Goal: Information Seeking & Learning: Find specific fact

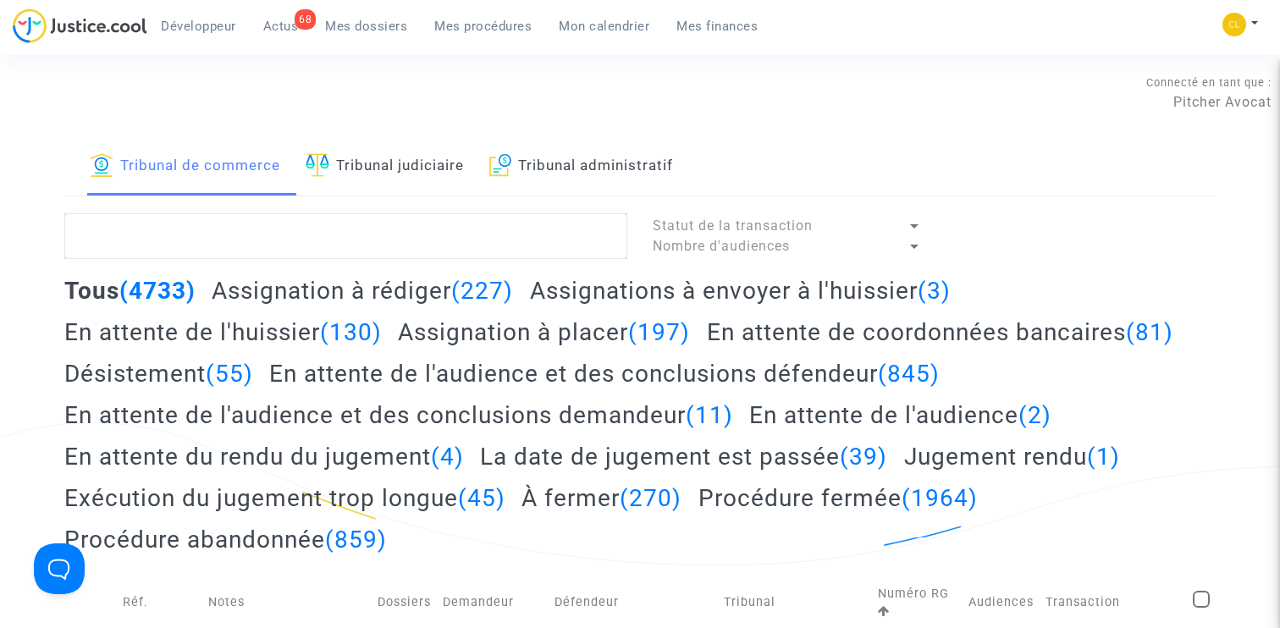
type textarea "LS-250827-KM9V"
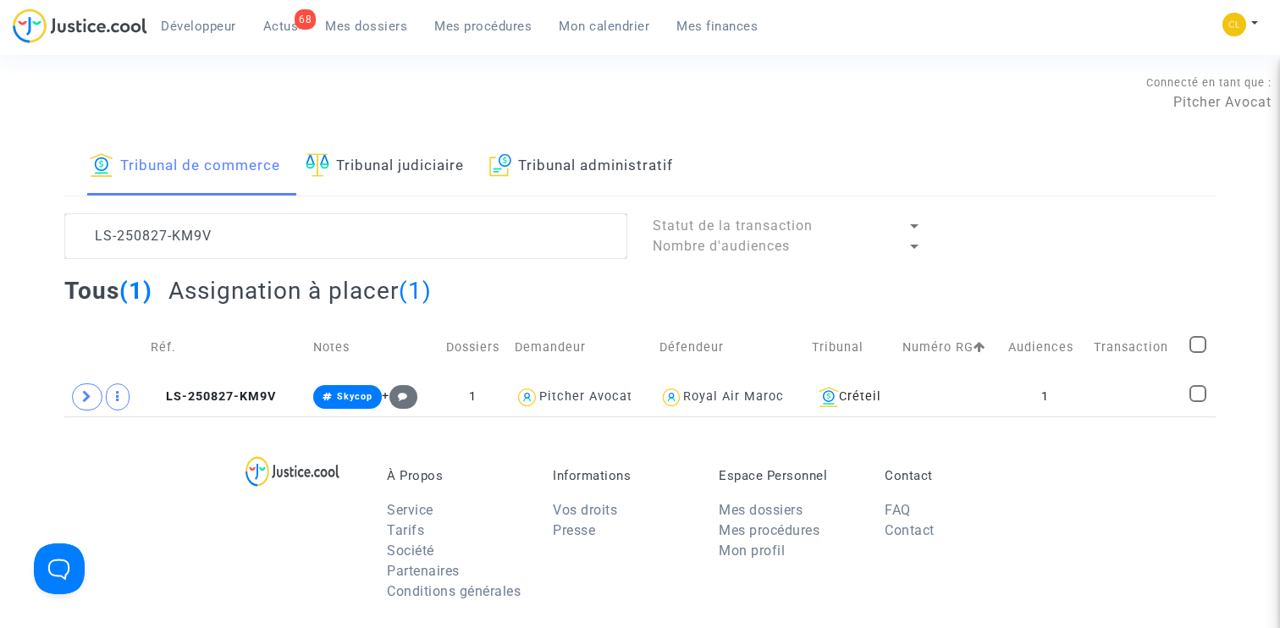
click at [243, 237] on textarea at bounding box center [345, 236] width 563 height 46
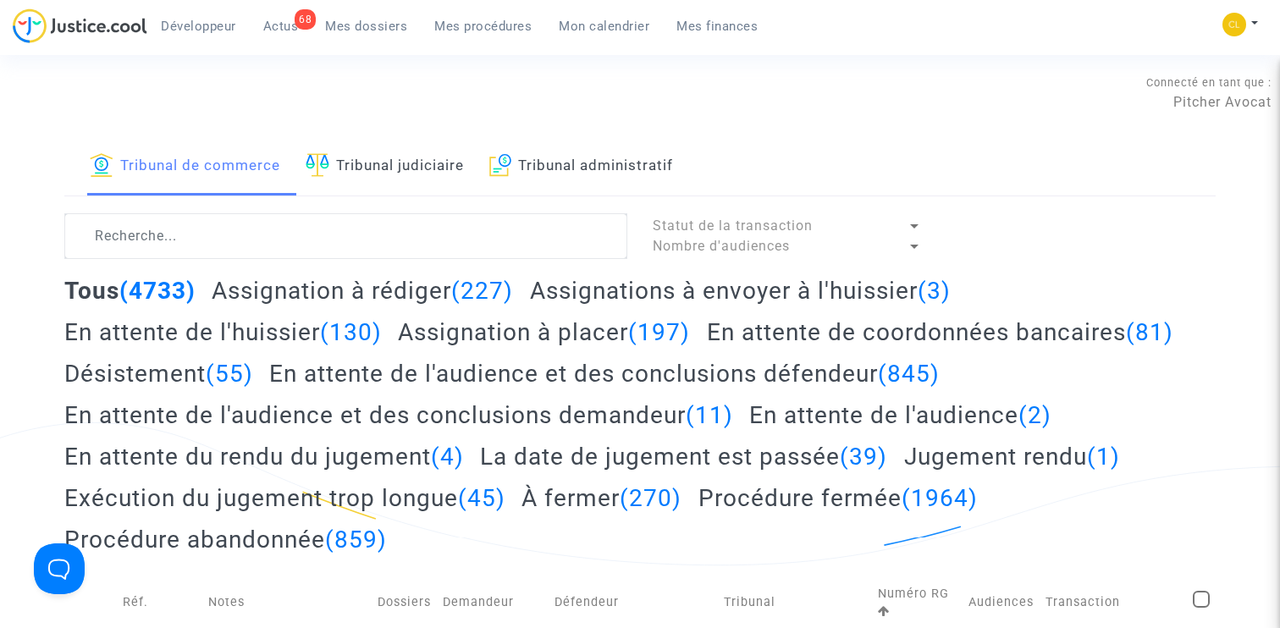
click at [532, 340] on h2 "Assignation à placer (197)" at bounding box center [544, 333] width 292 height 30
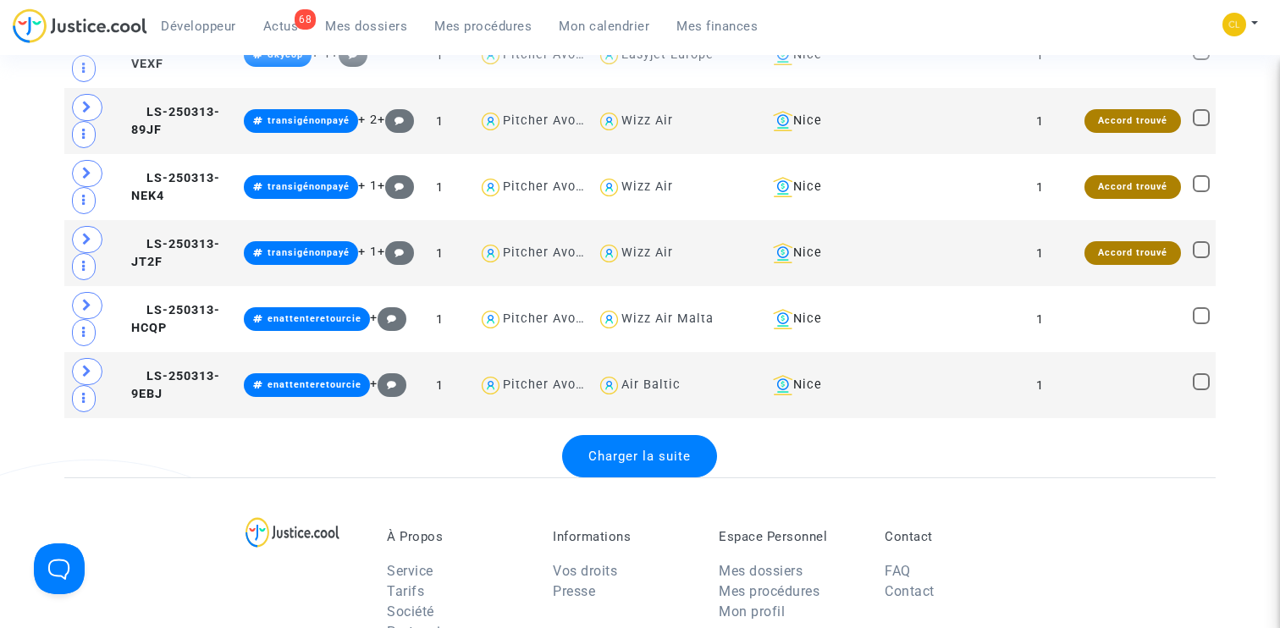
scroll to position [3604, 0]
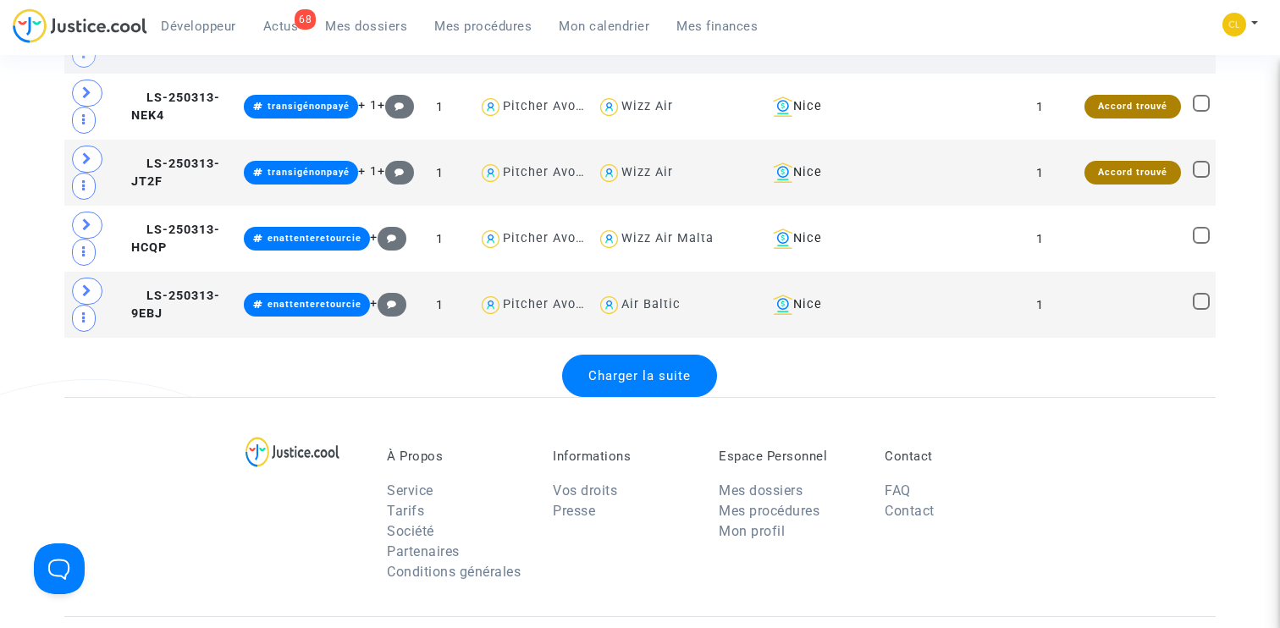
click at [654, 371] on span "Charger la suite" at bounding box center [639, 375] width 102 height 15
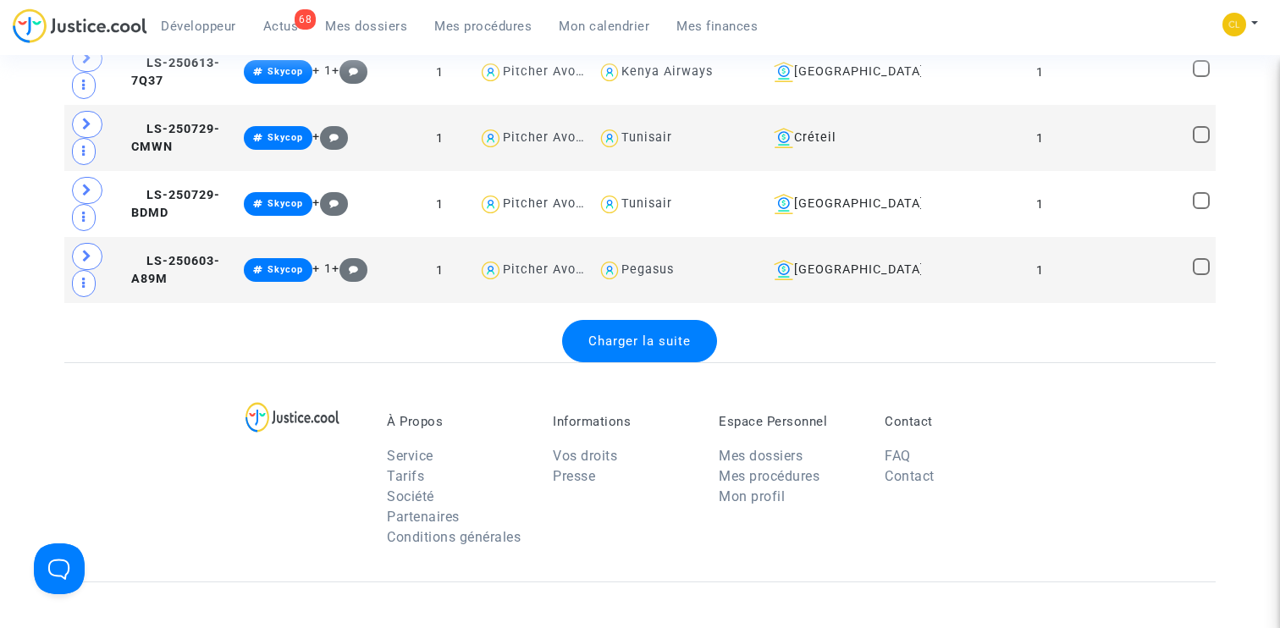
scroll to position [7091, 0]
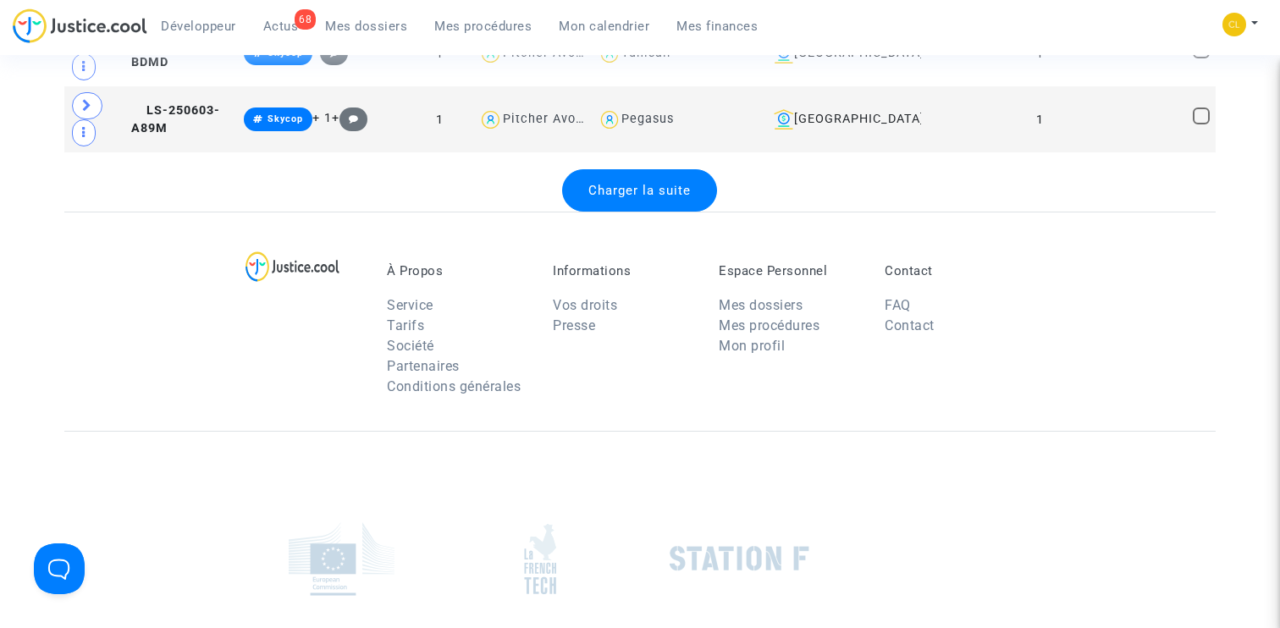
click at [644, 199] on div "Charger la suite" at bounding box center [639, 190] width 155 height 42
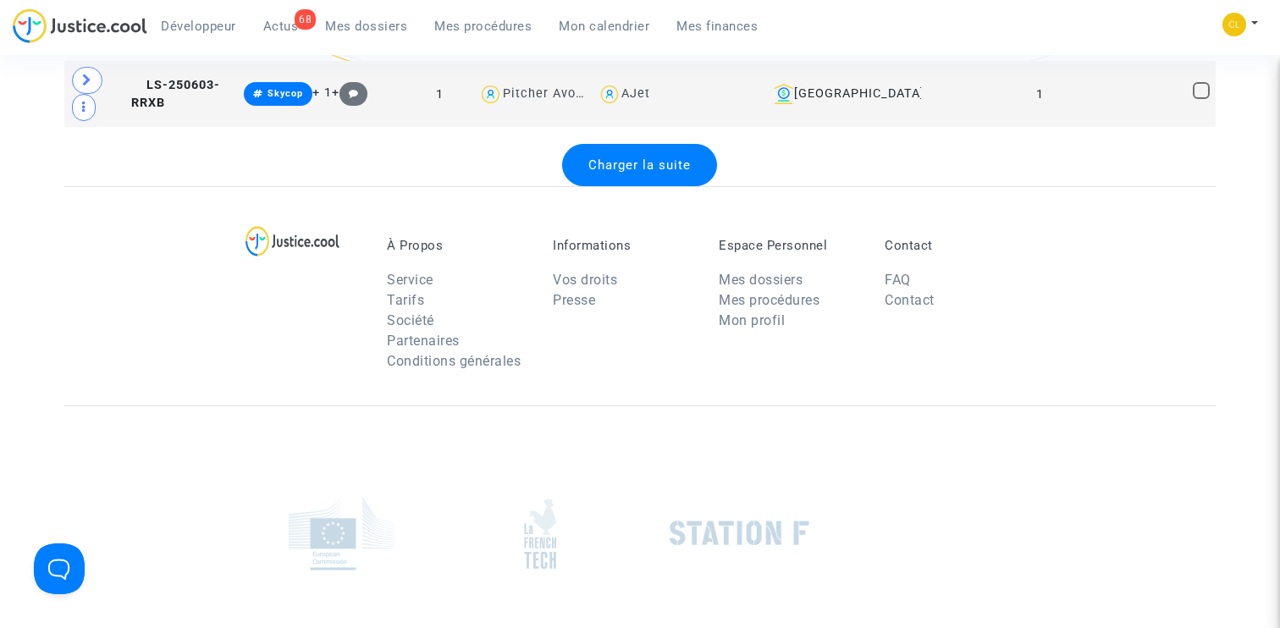
scroll to position [10305, 0]
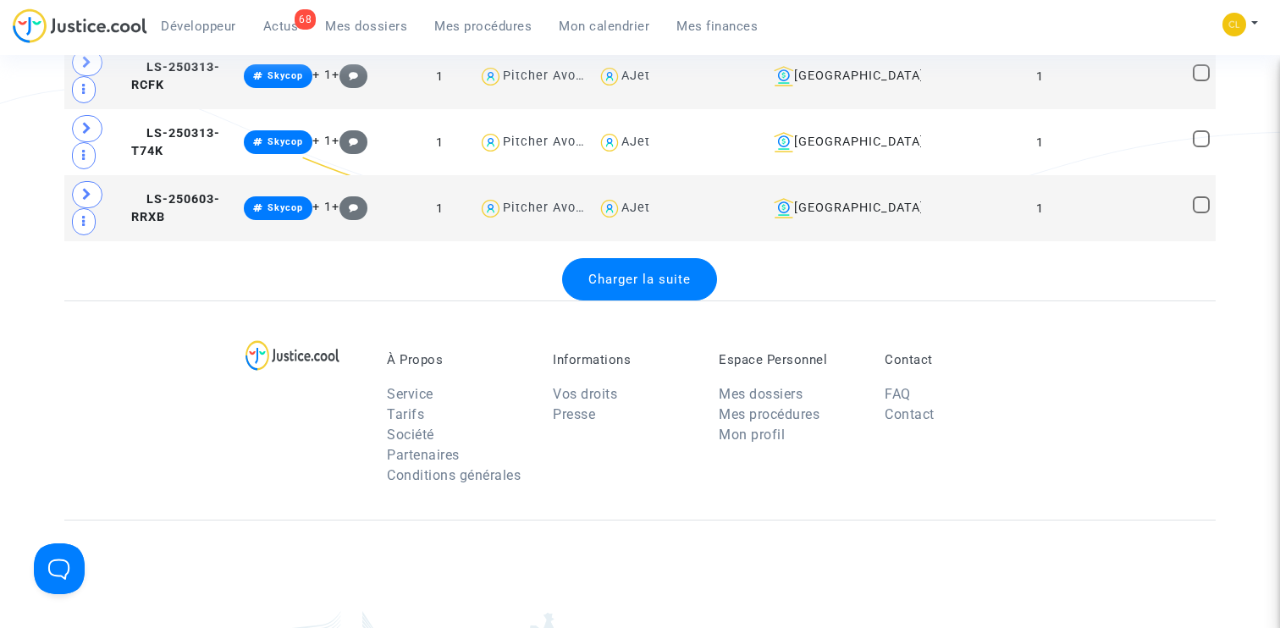
click at [644, 276] on span "Charger la suite" at bounding box center [639, 279] width 102 height 15
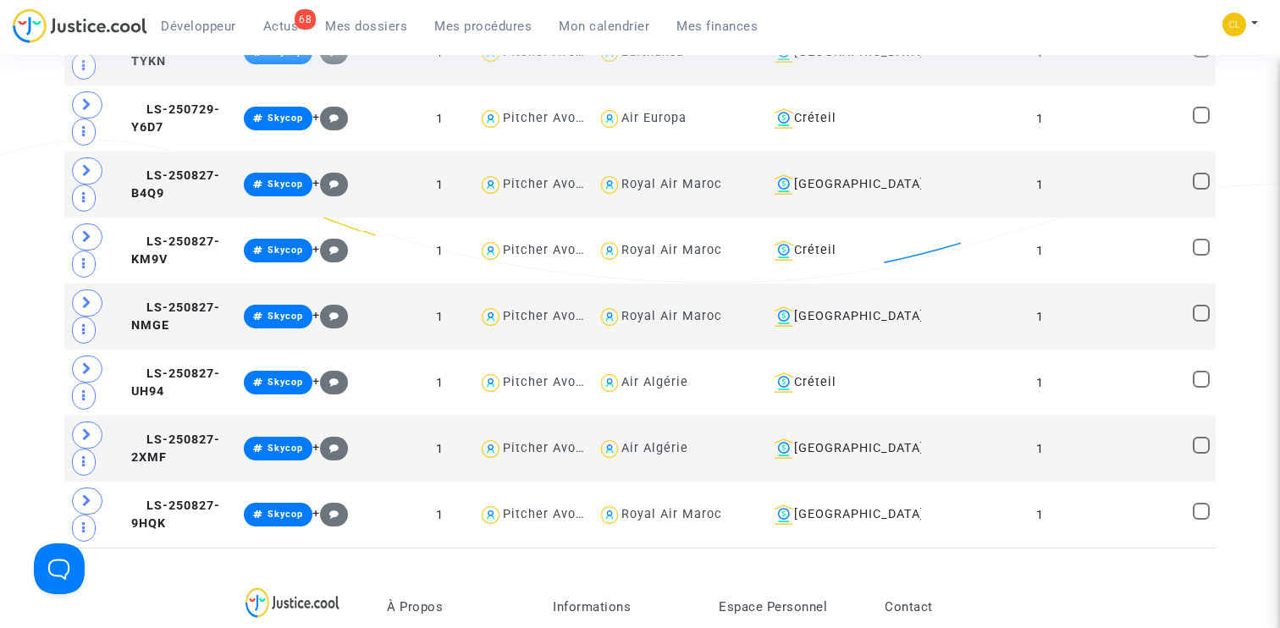
scroll to position [13243, 0]
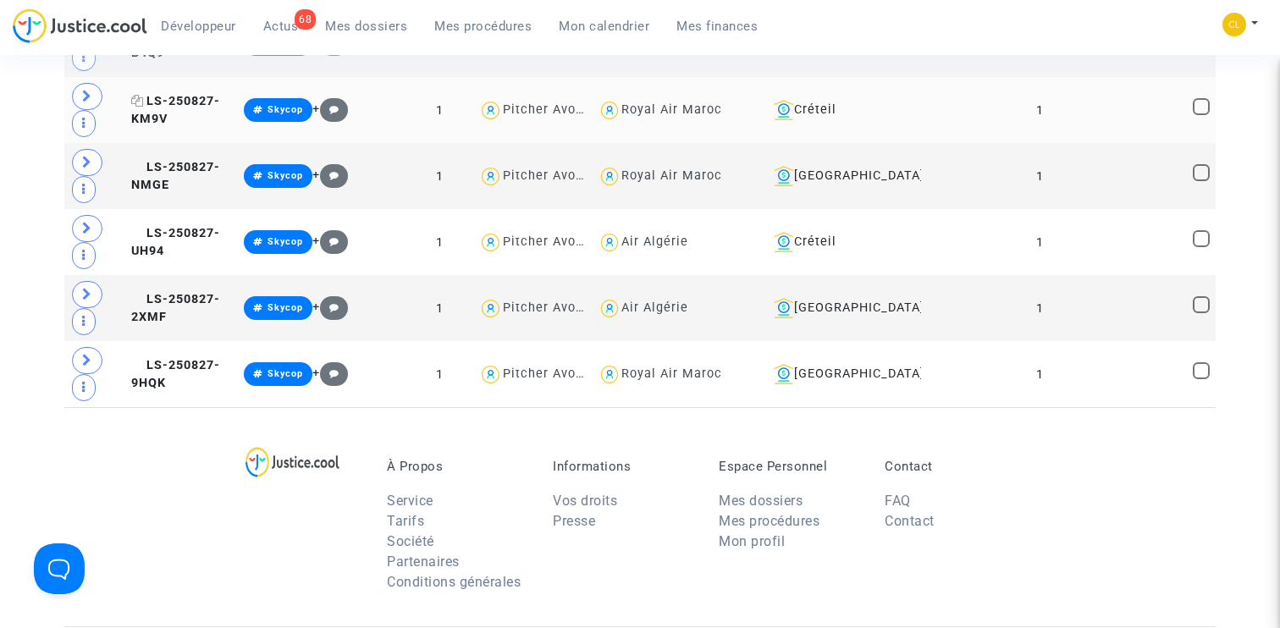
click at [201, 97] on span "LS-250827-KM9V" at bounding box center [175, 110] width 89 height 33
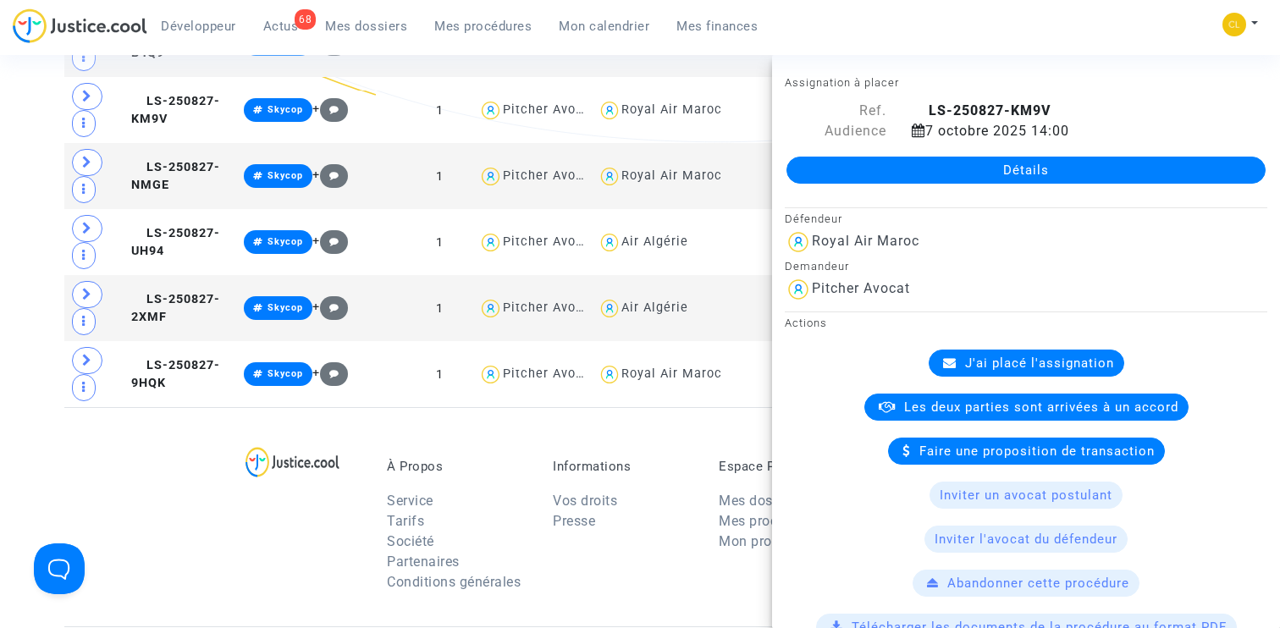
scroll to position [958, 0]
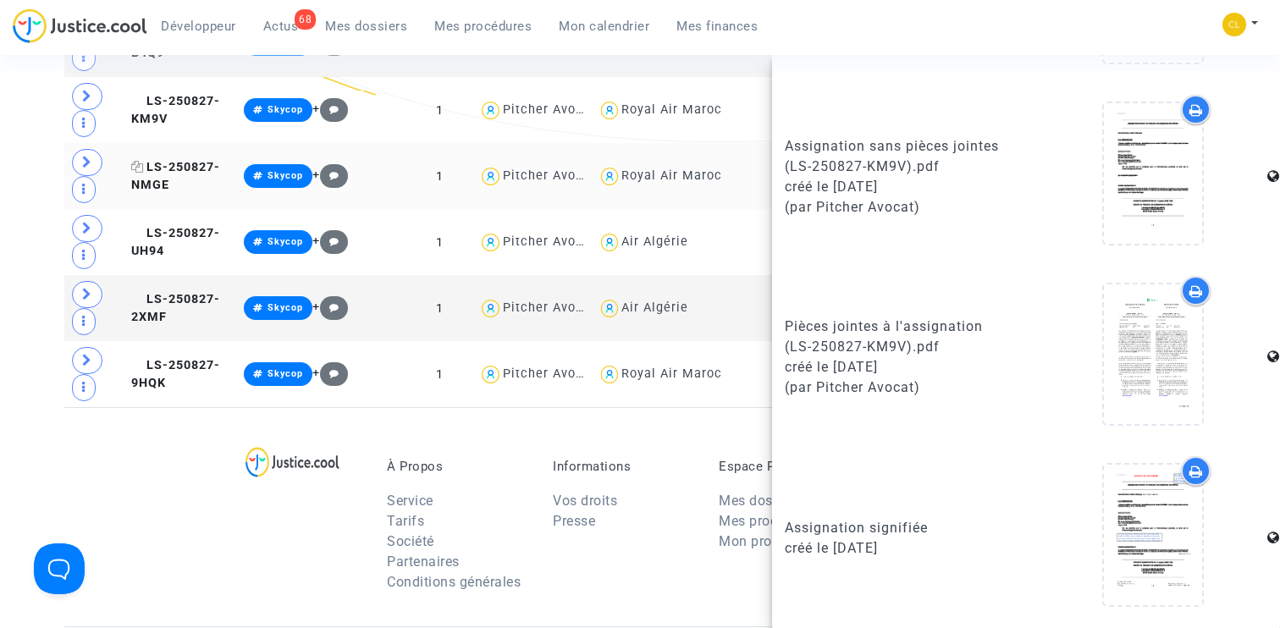
click at [188, 169] on span "LS-250827-NMGE" at bounding box center [175, 176] width 89 height 33
click at [191, 233] on span "LS-250827-UH94" at bounding box center [175, 242] width 89 height 33
click at [191, 296] on span "LS-250827-2XMF" at bounding box center [175, 308] width 89 height 33
click at [185, 365] on span "LS-250827-9HQK" at bounding box center [175, 374] width 89 height 33
click at [167, 450] on div "À Propos Service Tarifs Société Partenaires Conditions générales Informations V…" at bounding box center [640, 516] width 1152 height 219
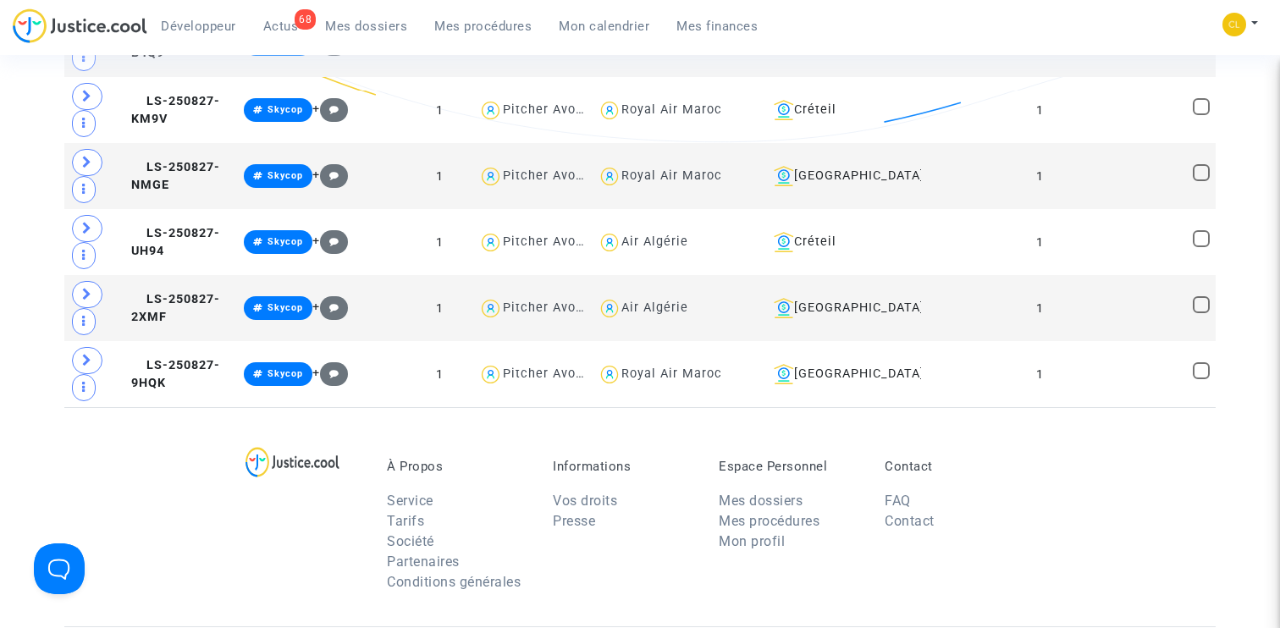
scroll to position [0, 0]
click at [180, 367] on span "LS-250827-9HQK" at bounding box center [175, 374] width 89 height 33
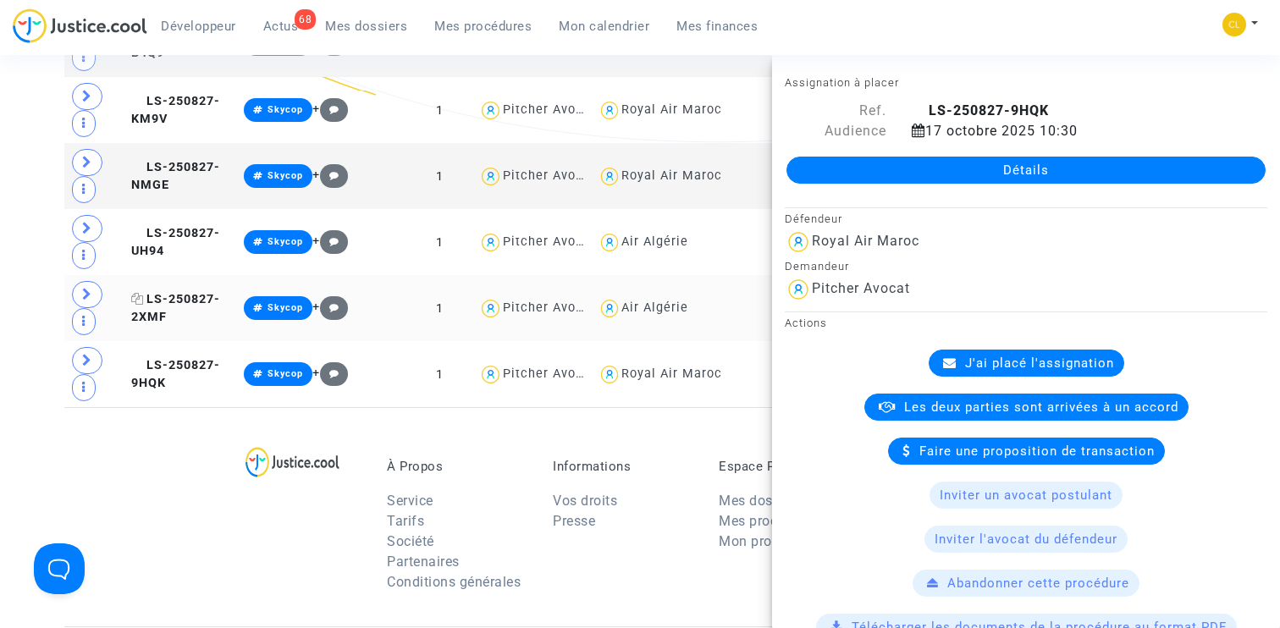
click at [181, 299] on span "LS-250827-2XMF" at bounding box center [175, 308] width 89 height 33
click at [187, 226] on span "LS-250827-UH94" at bounding box center [175, 242] width 89 height 33
click at [186, 169] on span "LS-250827-NMGE" at bounding box center [175, 176] width 89 height 33
click at [190, 102] on span "LS-250827-KM9V" at bounding box center [175, 110] width 89 height 33
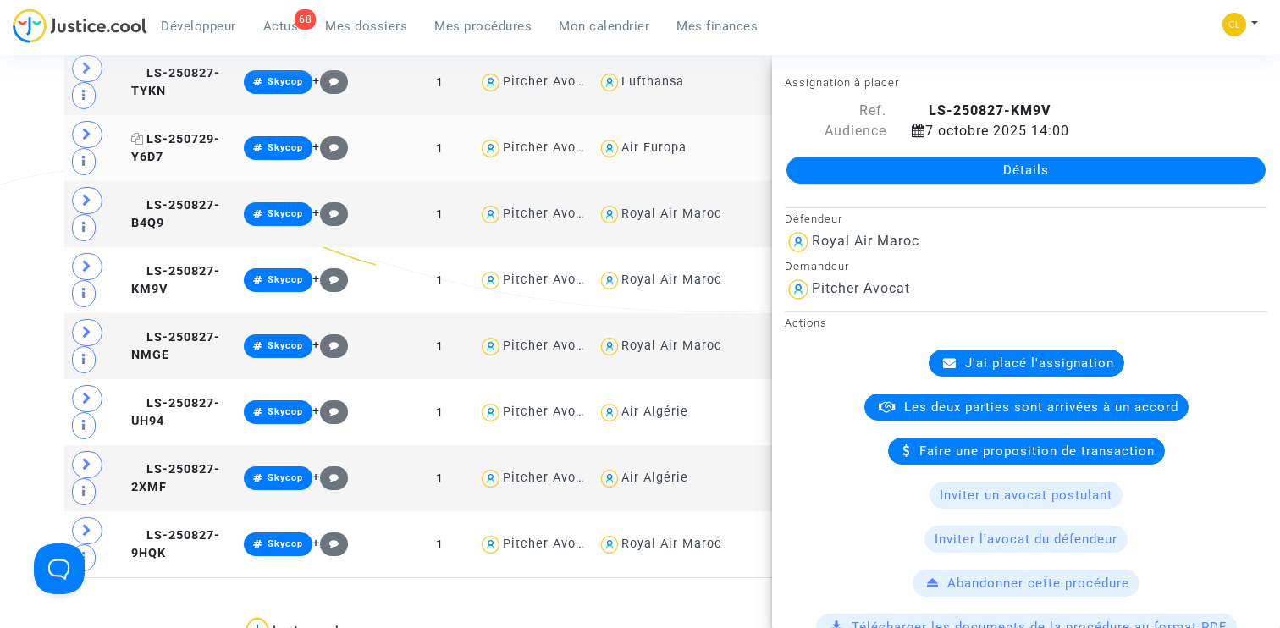
scroll to position [13066, 0]
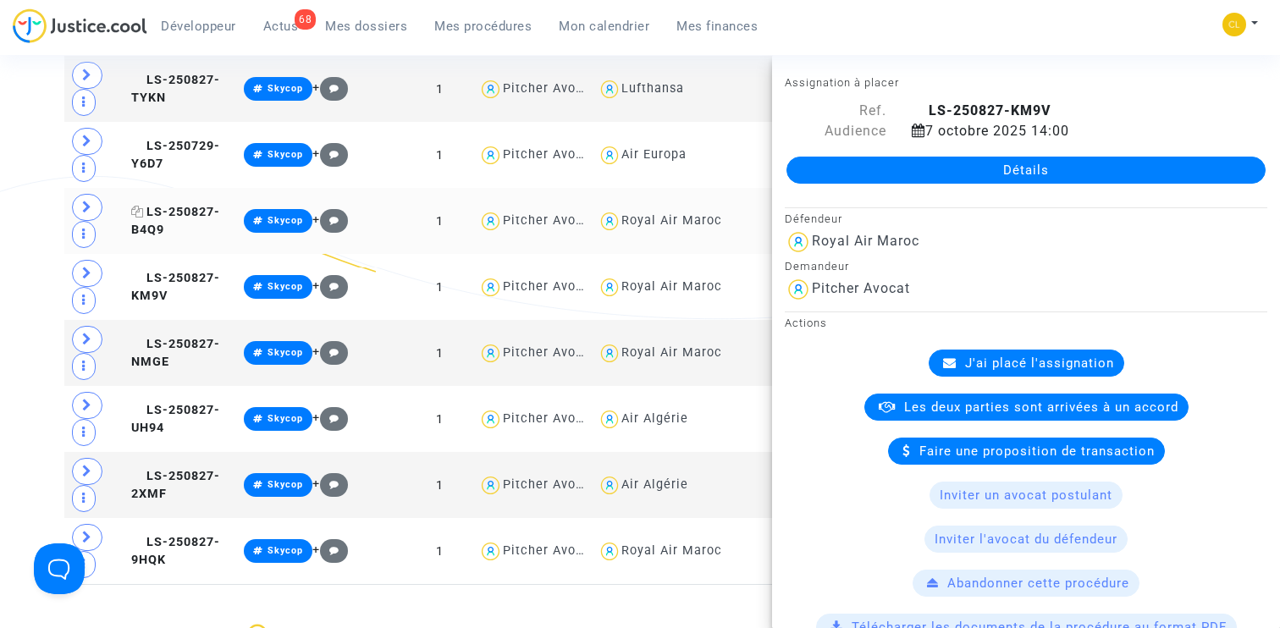
click at [186, 205] on span "LS-250827-B4Q9" at bounding box center [175, 221] width 89 height 33
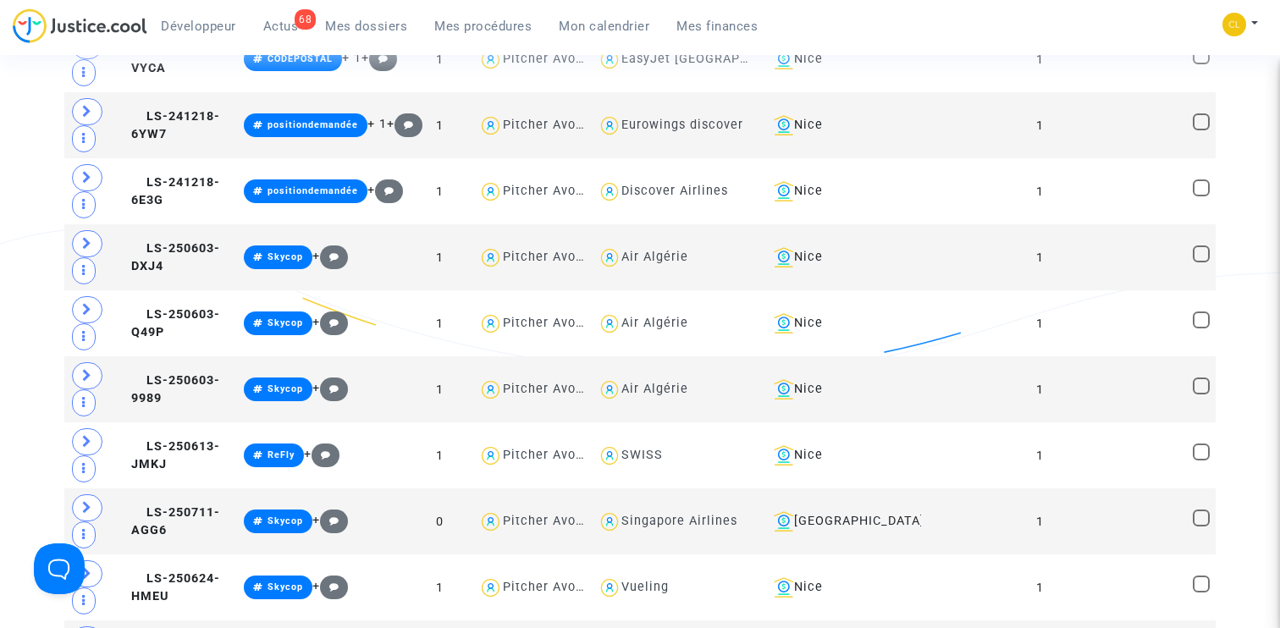
scroll to position [2363, 0]
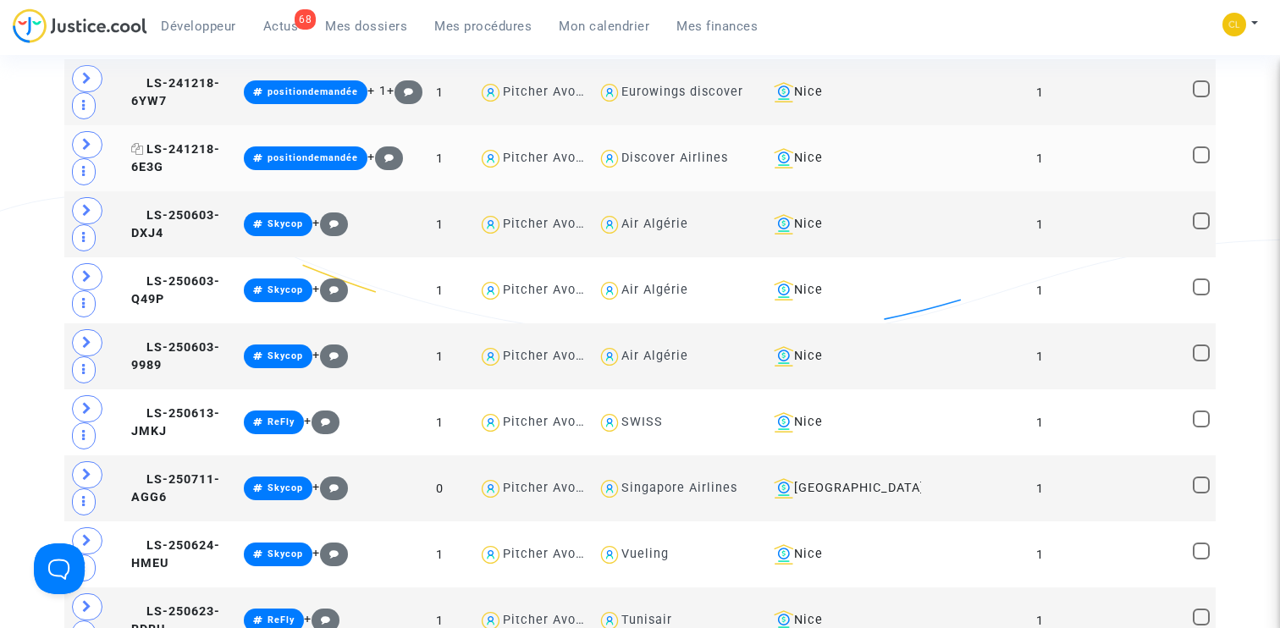
click at [196, 148] on span "LS-241218-6E3G" at bounding box center [175, 158] width 89 height 33
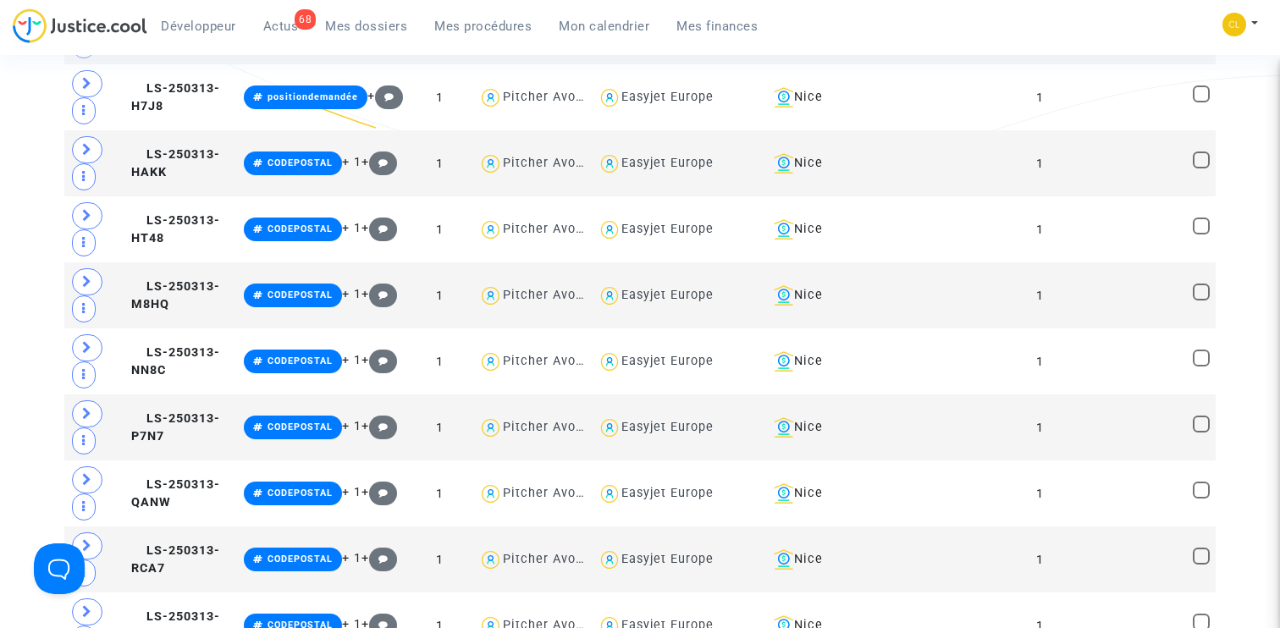
scroll to position [0, 0]
